Goal: Information Seeking & Learning: Learn about a topic

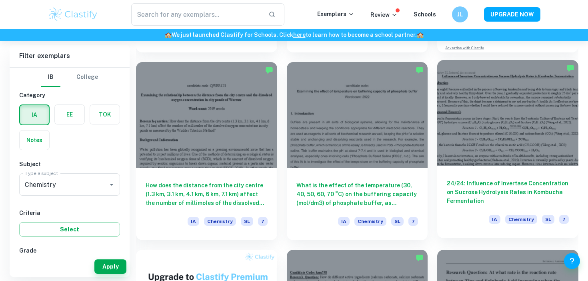
scroll to position [398, 0]
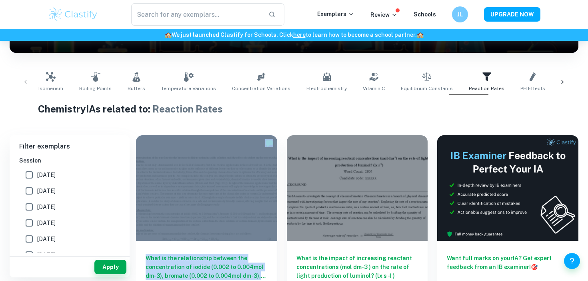
scroll to position [134, 0]
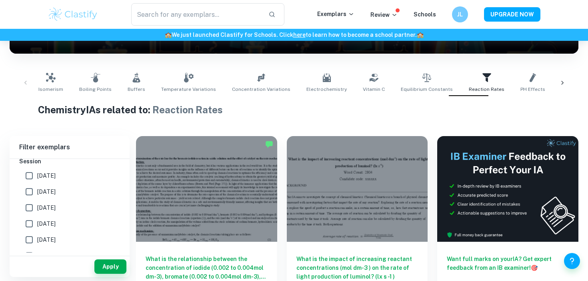
click at [240, 113] on h1 "Chemistry IAs related to: Reaction Rates" at bounding box center [294, 109] width 512 height 14
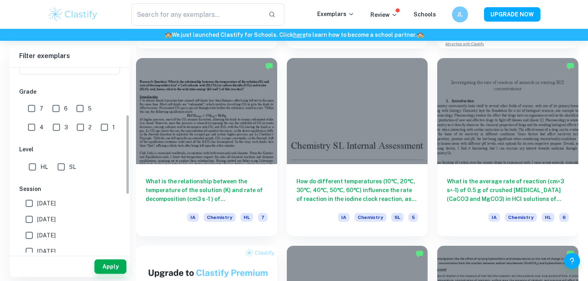
scroll to position [105, 0]
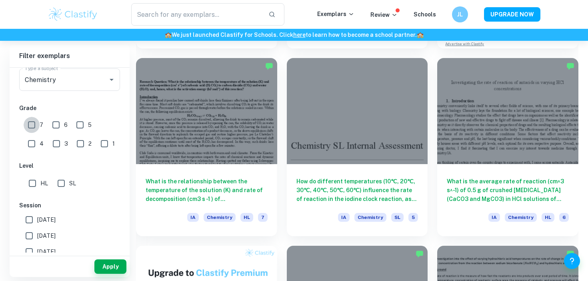
click at [35, 122] on input "7" at bounding box center [32, 125] width 16 height 16
checkbox input "true"
click at [62, 186] on input "SL" at bounding box center [61, 183] width 16 height 16
checkbox input "true"
click at [110, 272] on button "Apply" at bounding box center [110, 266] width 32 height 14
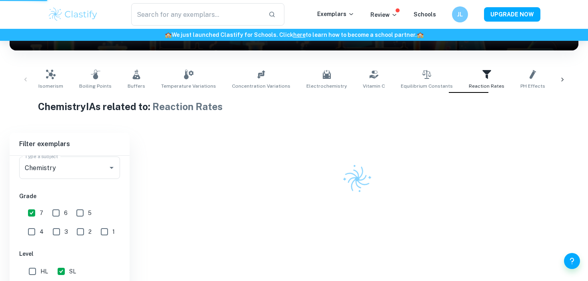
scroll to position [109, 0]
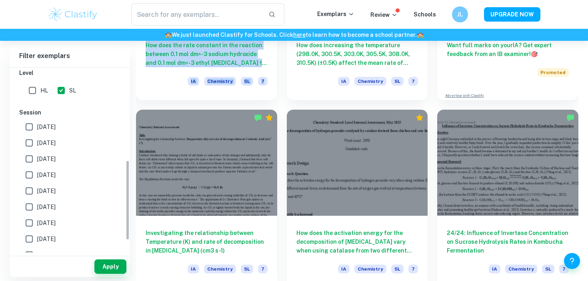
scroll to position [212, 0]
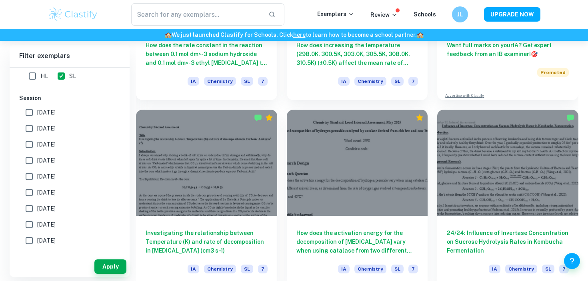
click at [47, 190] on span "[DATE]" at bounding box center [46, 192] width 18 height 9
click at [37, 190] on input "[DATE]" at bounding box center [29, 192] width 16 height 16
checkbox input "true"
click at [51, 171] on label "[DATE]" at bounding box center [67, 176] width 92 height 16
click at [37, 171] on input "[DATE]" at bounding box center [29, 176] width 16 height 16
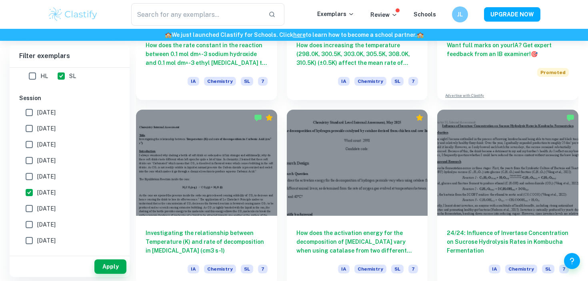
checkbox input "true"
click at [43, 160] on span "[DATE]" at bounding box center [46, 160] width 18 height 9
click at [37, 160] on input "[DATE]" at bounding box center [29, 160] width 16 height 16
checkbox input "true"
click at [42, 144] on span "[DATE]" at bounding box center [46, 144] width 18 height 9
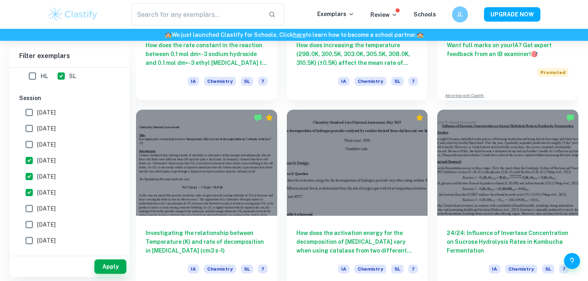
click at [37, 144] on input "[DATE]" at bounding box center [29, 144] width 16 height 16
checkbox input "true"
click at [42, 124] on span "[DATE]" at bounding box center [46, 128] width 18 height 9
click at [37, 124] on input "[DATE]" at bounding box center [29, 128] width 16 height 16
checkbox input "true"
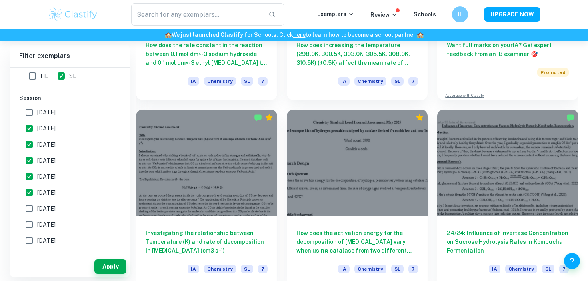
click at [42, 113] on span "[DATE]" at bounding box center [46, 112] width 18 height 9
click at [37, 113] on input "[DATE]" at bounding box center [29, 112] width 16 height 16
checkbox input "true"
click at [103, 266] on button "Apply" at bounding box center [110, 266] width 32 height 14
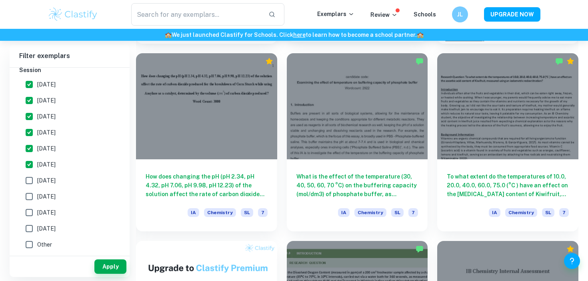
scroll to position [404, 0]
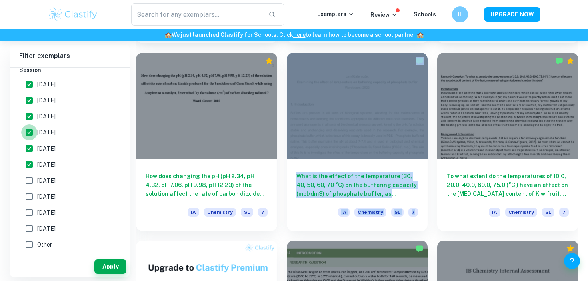
click at [28, 134] on input "[DATE]" at bounding box center [29, 132] width 16 height 16
checkbox input "false"
click at [30, 147] on input "[DATE]" at bounding box center [29, 148] width 16 height 16
checkbox input "false"
click at [31, 166] on input "[DATE]" at bounding box center [29, 164] width 16 height 16
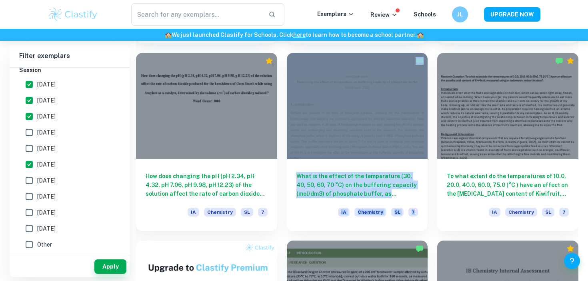
checkbox input "false"
click at [28, 120] on input "[DATE]" at bounding box center [29, 116] width 16 height 16
checkbox input "false"
click at [106, 271] on button "Apply" at bounding box center [110, 266] width 32 height 14
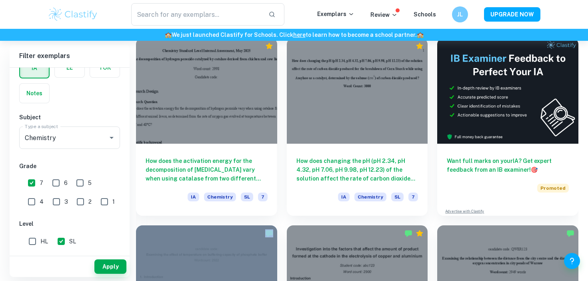
scroll to position [235, 0]
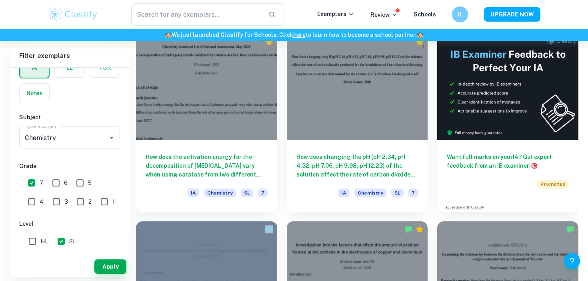
click at [54, 182] on input "6" at bounding box center [56, 183] width 16 height 16
checkbox input "true"
click at [106, 272] on button "Apply" at bounding box center [110, 266] width 32 height 14
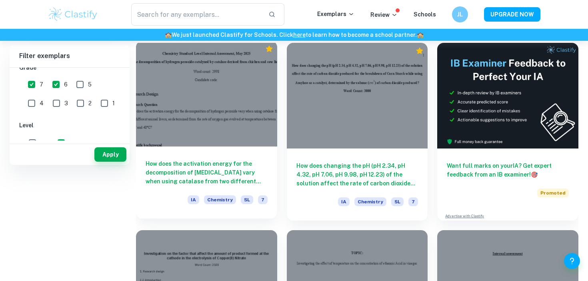
scroll to position [0, 0]
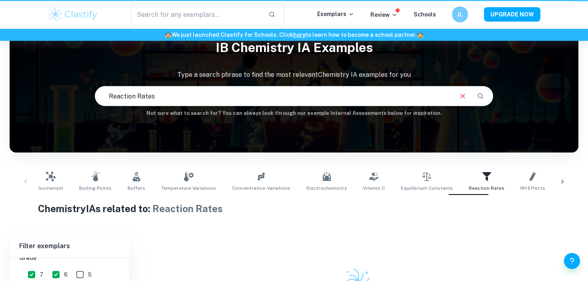
scroll to position [109, 0]
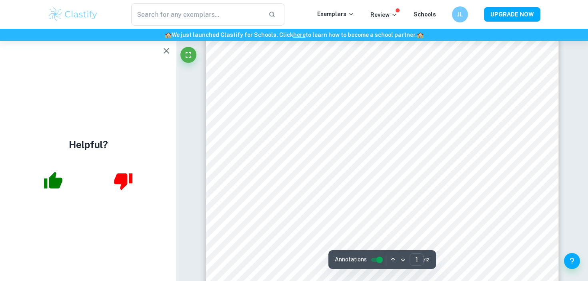
scroll to position [32, 0]
click at [165, 47] on icon "button" at bounding box center [167, 51] width 10 height 10
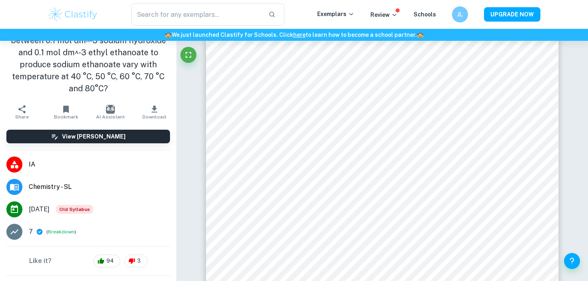
scroll to position [26, 0]
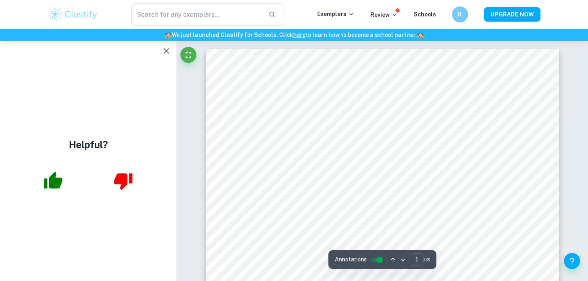
click at [163, 52] on icon "button" at bounding box center [167, 51] width 10 height 10
click at [168, 47] on icon "button" at bounding box center [167, 51] width 10 height 10
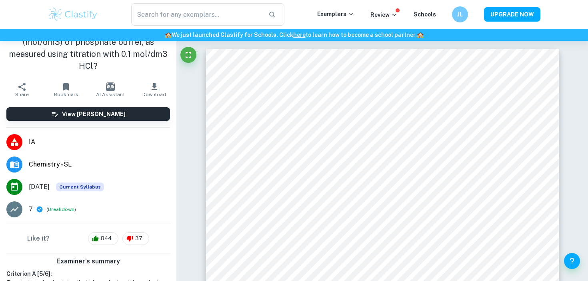
scroll to position [36, 0]
click at [156, 92] on span "Download" at bounding box center [154, 94] width 24 height 6
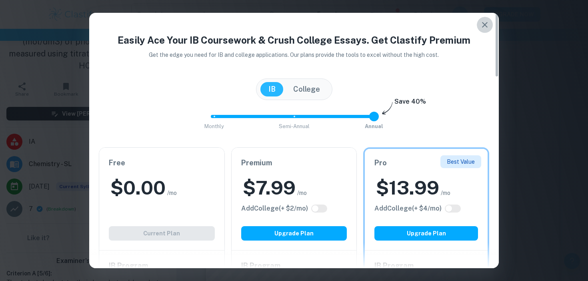
click at [482, 18] on button "button" at bounding box center [485, 25] width 16 height 16
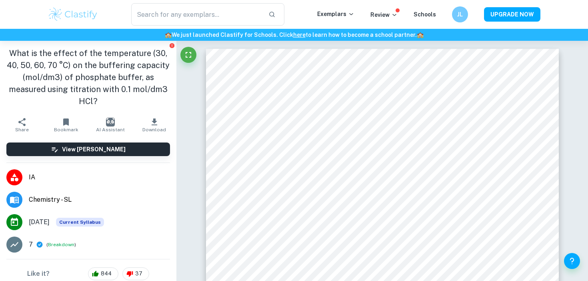
scroll to position [135, 0]
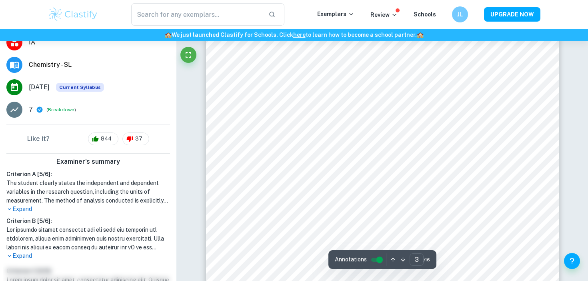
type input "4"
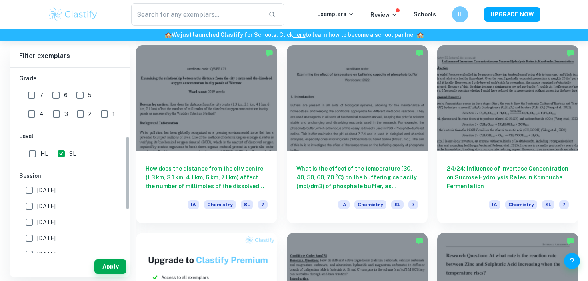
scroll to position [171, 0]
click at [36, 190] on input "[DATE]" at bounding box center [29, 191] width 16 height 16
checkbox input "true"
click at [32, 205] on input "[DATE]" at bounding box center [29, 207] width 16 height 16
checkbox input "true"
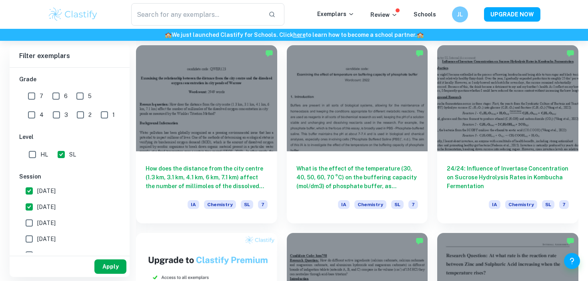
click at [108, 273] on button "Apply" at bounding box center [110, 266] width 32 height 14
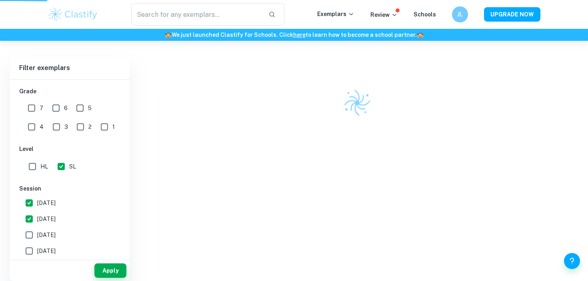
scroll to position [209, 0]
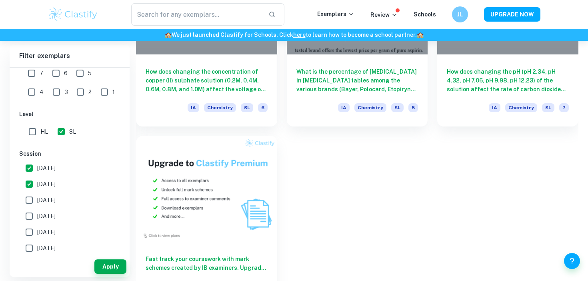
scroll to position [3524, 0]
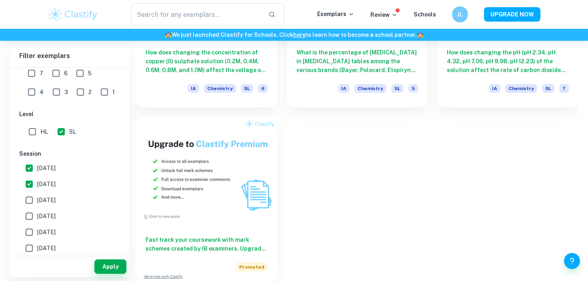
click at [56, 198] on span "[DATE]" at bounding box center [46, 199] width 18 height 9
click at [37, 198] on input "[DATE]" at bounding box center [29, 200] width 16 height 16
checkbox input "true"
click at [101, 263] on button "Apply" at bounding box center [110, 266] width 32 height 14
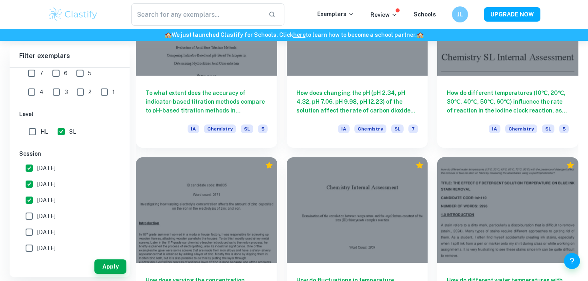
scroll to position [1695, 0]
